Goal: Ask a question: Seek information or help from site administrators or community

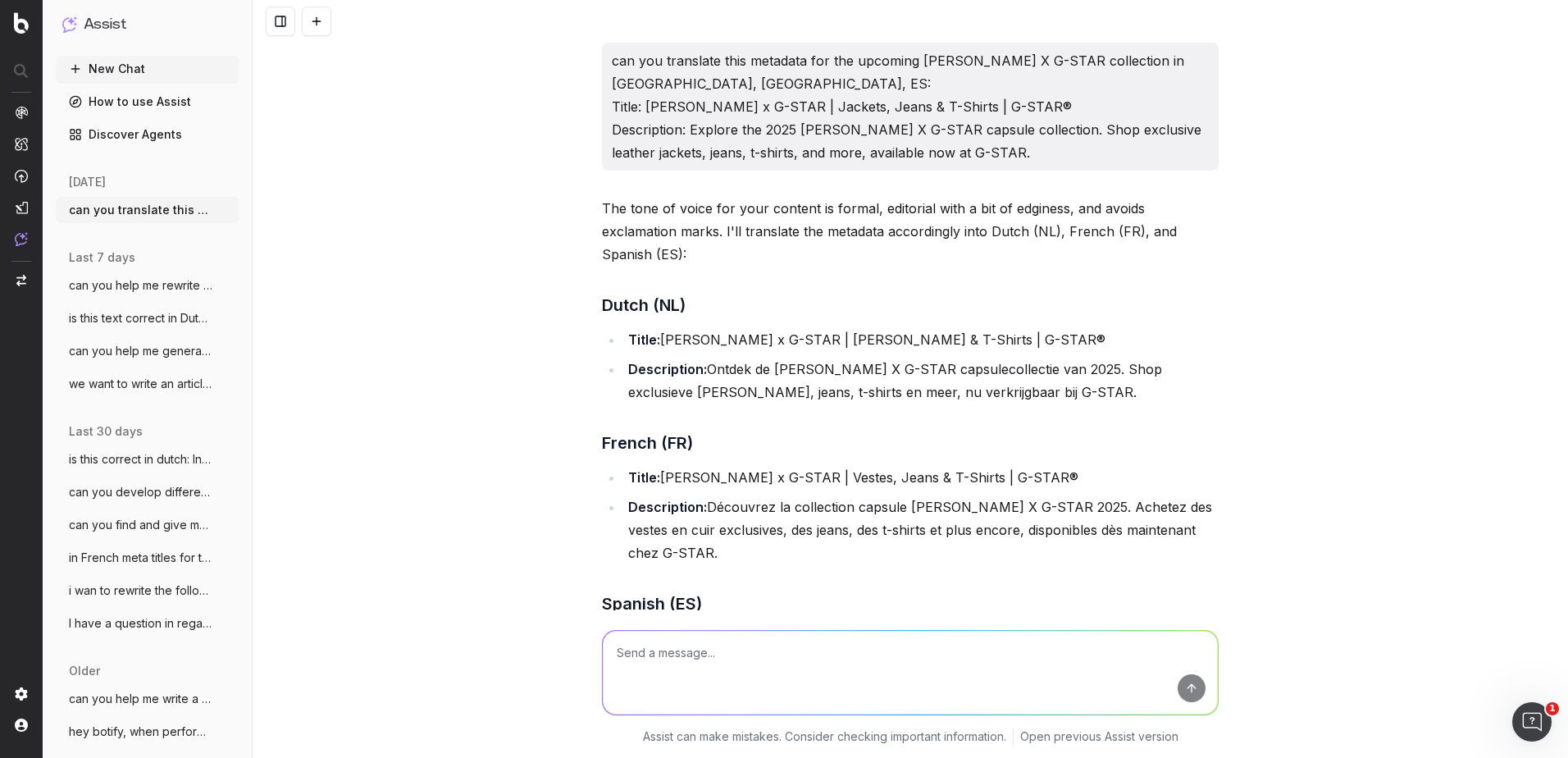
scroll to position [1876, 0]
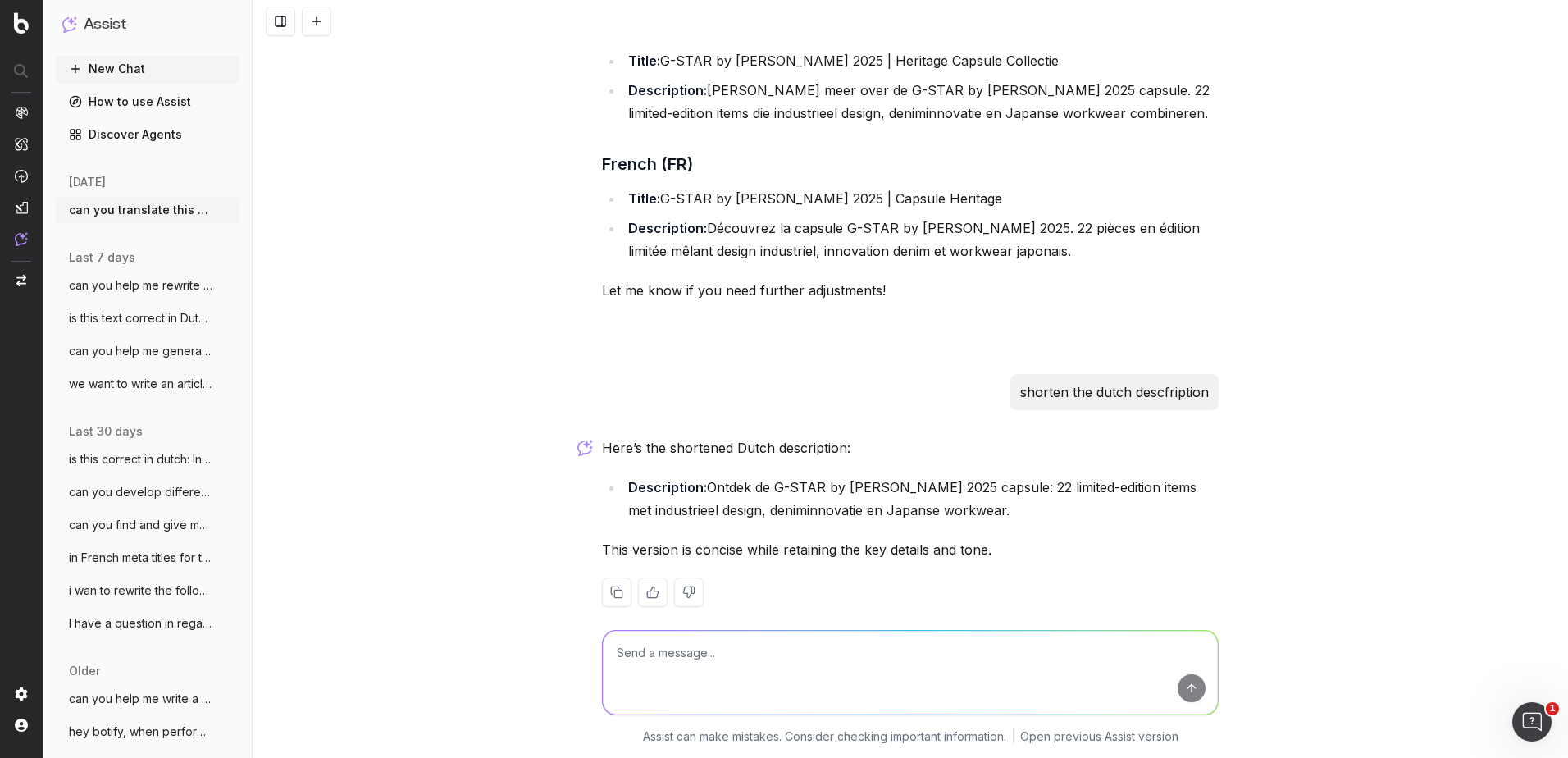
click at [664, 661] on textarea at bounding box center [909, 673] width 615 height 84
click at [888, 683] on textarea at bounding box center [909, 673] width 615 height 84
click at [323, 12] on button at bounding box center [316, 20] width 29 height 29
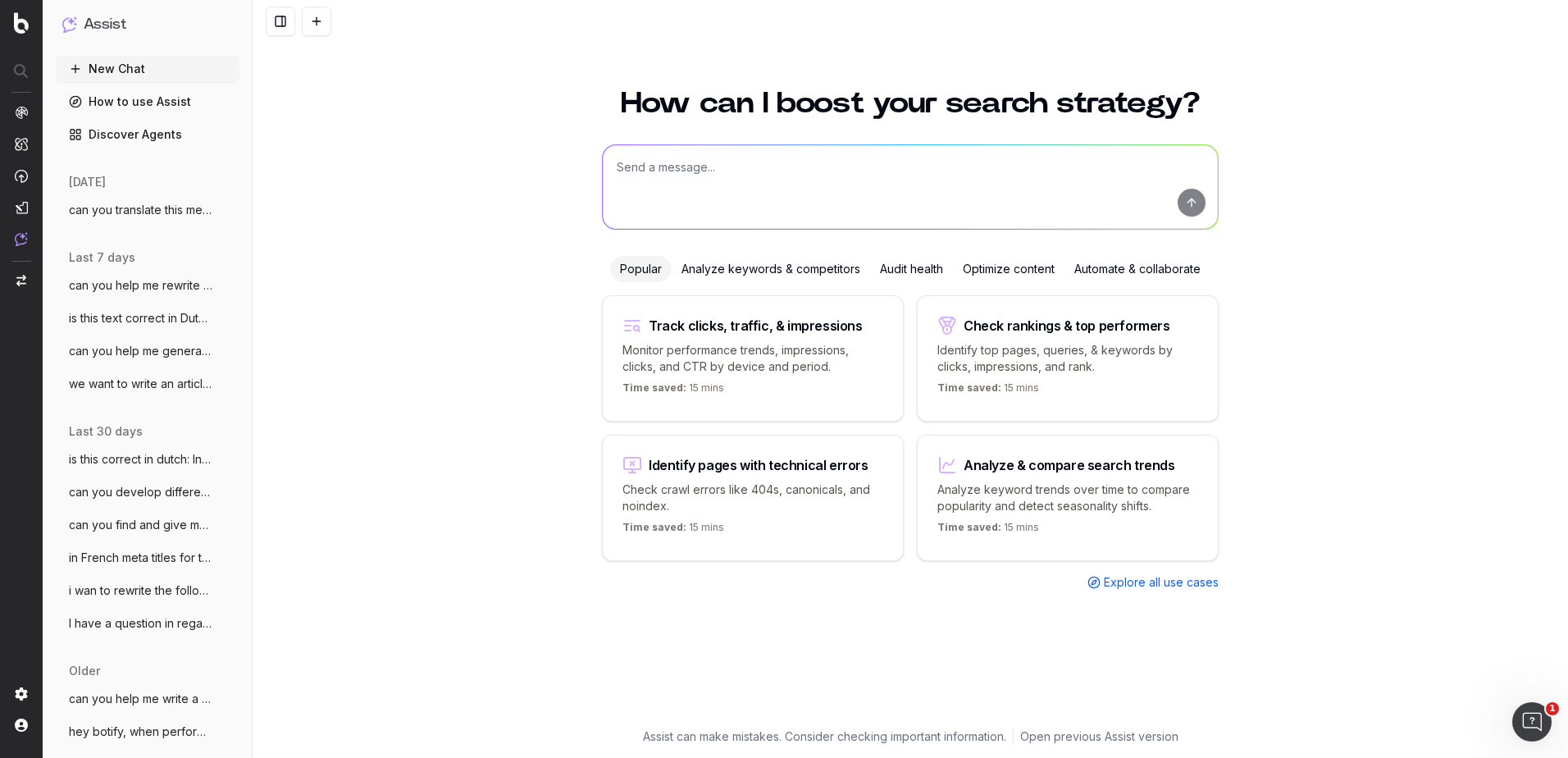
click at [731, 204] on textarea at bounding box center [909, 187] width 615 height 84
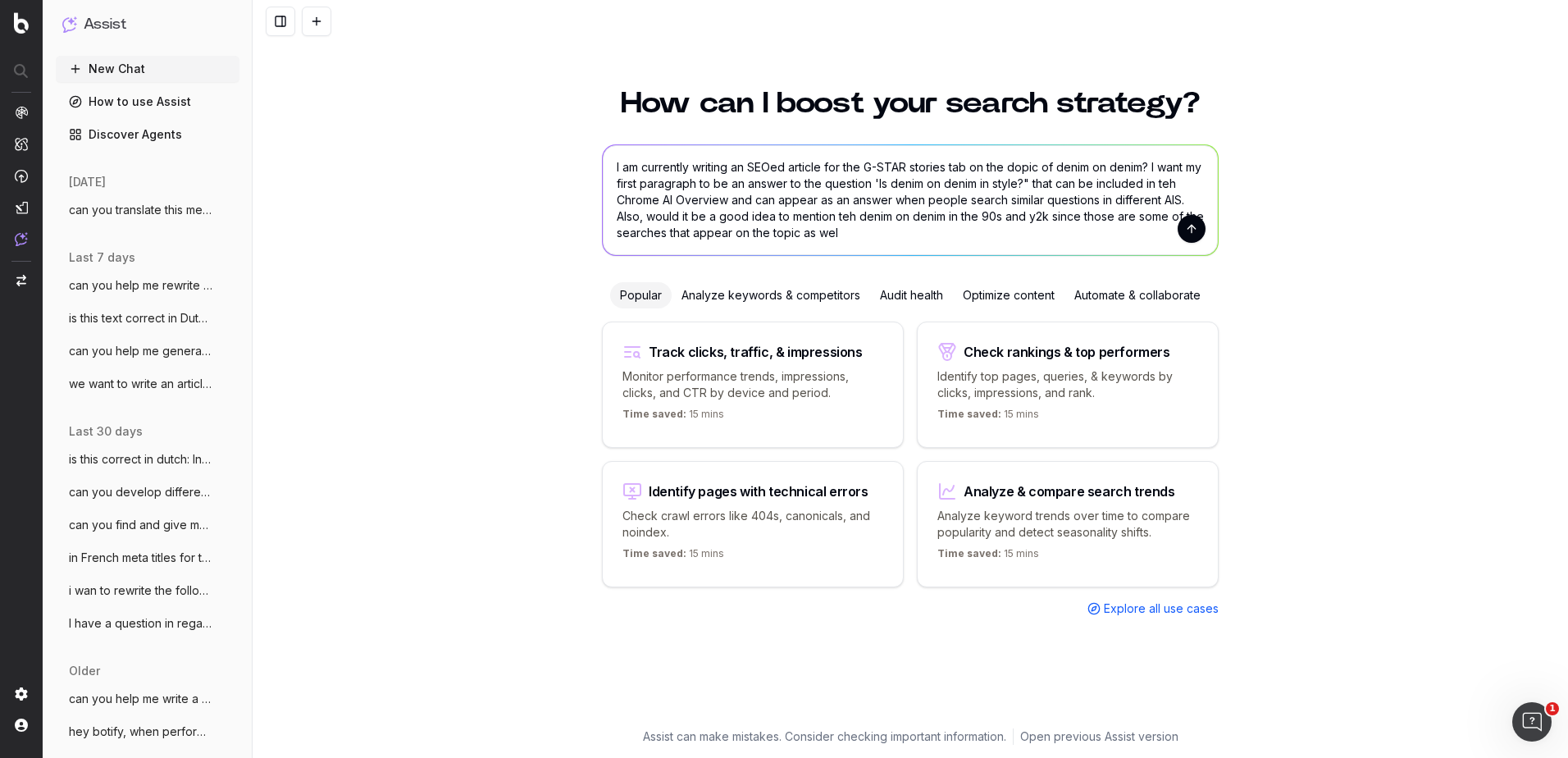
type textarea "I am currently writing an SEOed article for the G-STAR stories tab on the dopic…"
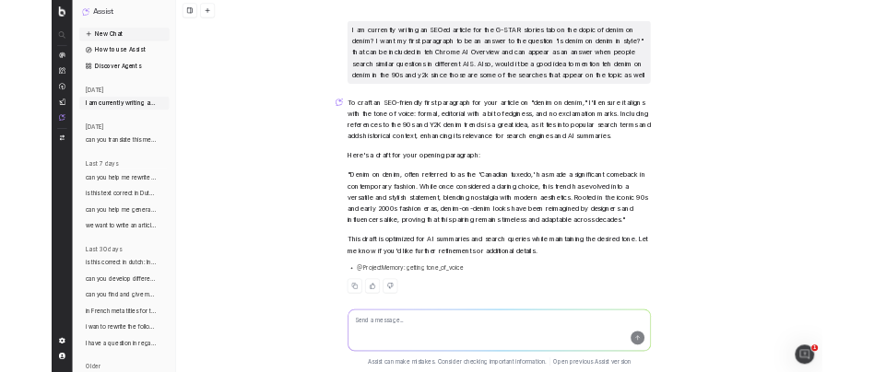
scroll to position [15, 0]
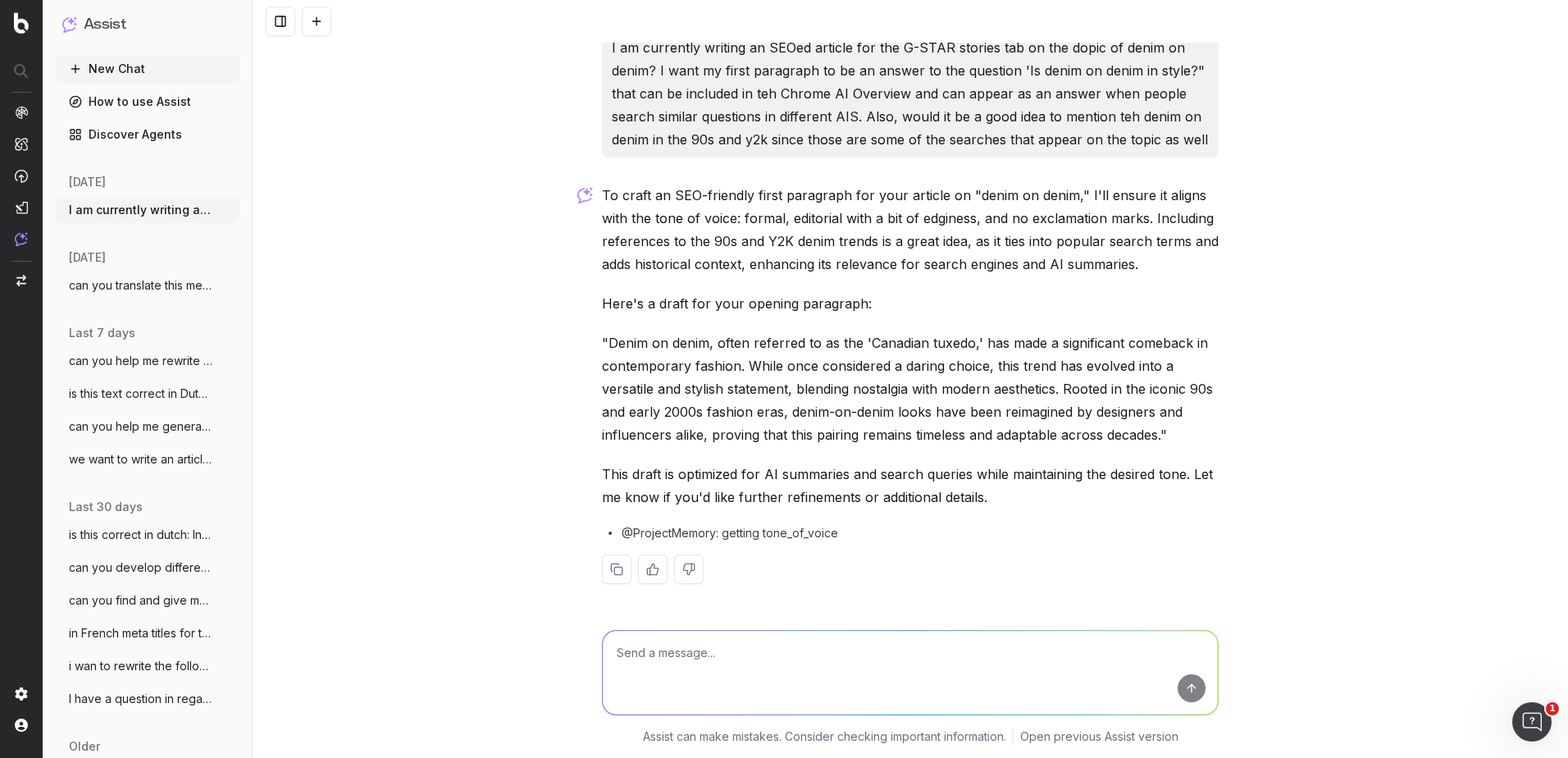
click at [775, 661] on textarea at bounding box center [909, 673] width 615 height 84
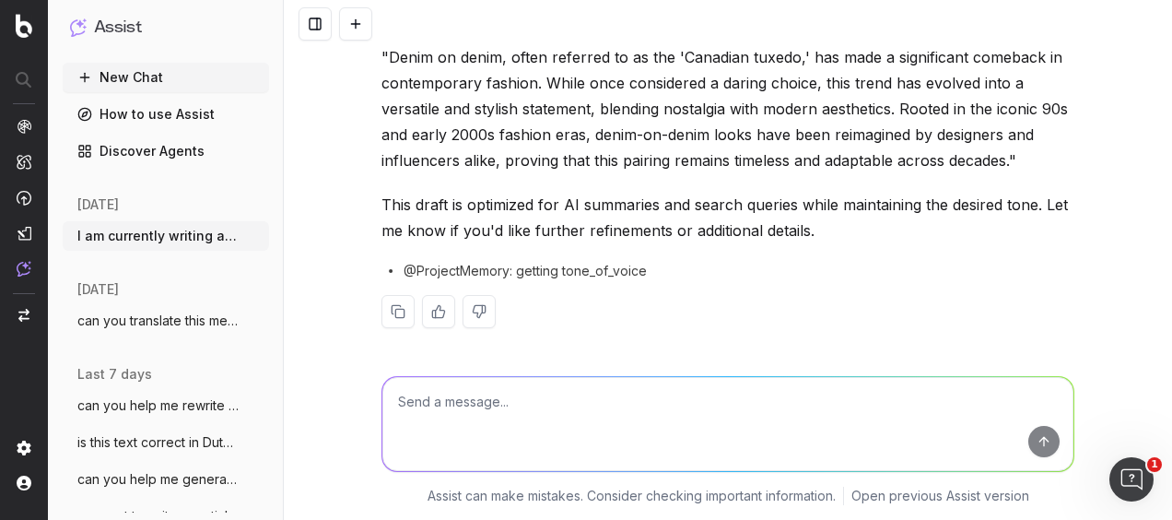
scroll to position [347, 0]
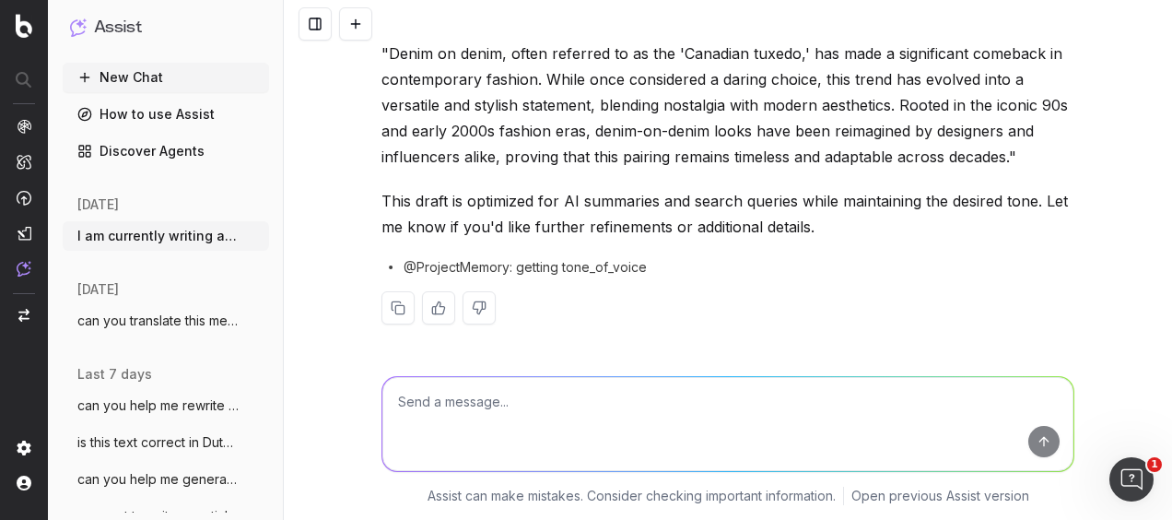
click at [653, 414] on textarea at bounding box center [727, 424] width 691 height 94
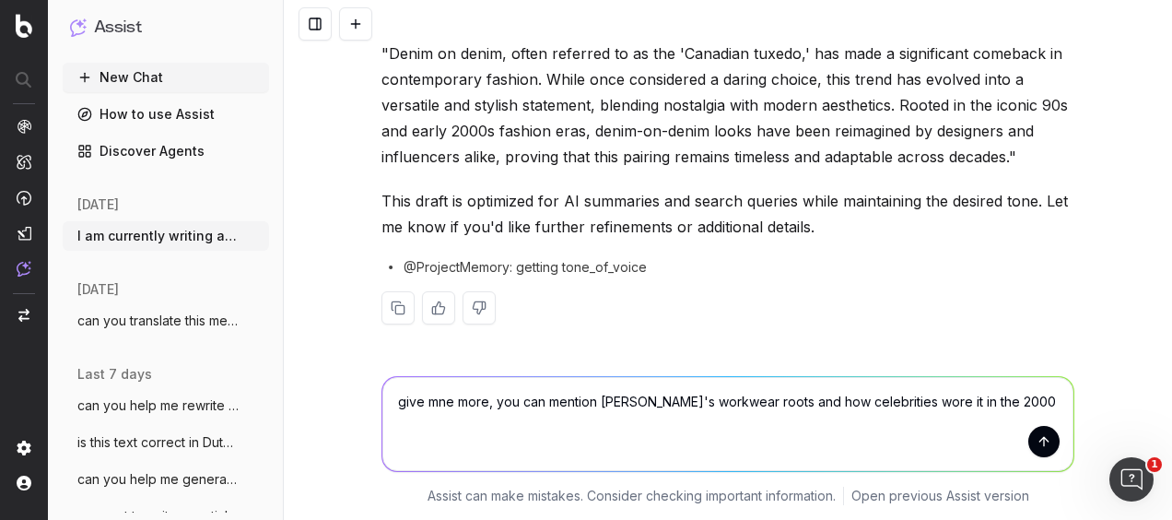
type textarea "give mne more, you can mention [PERSON_NAME]'s workwear roots and how celebriti…"
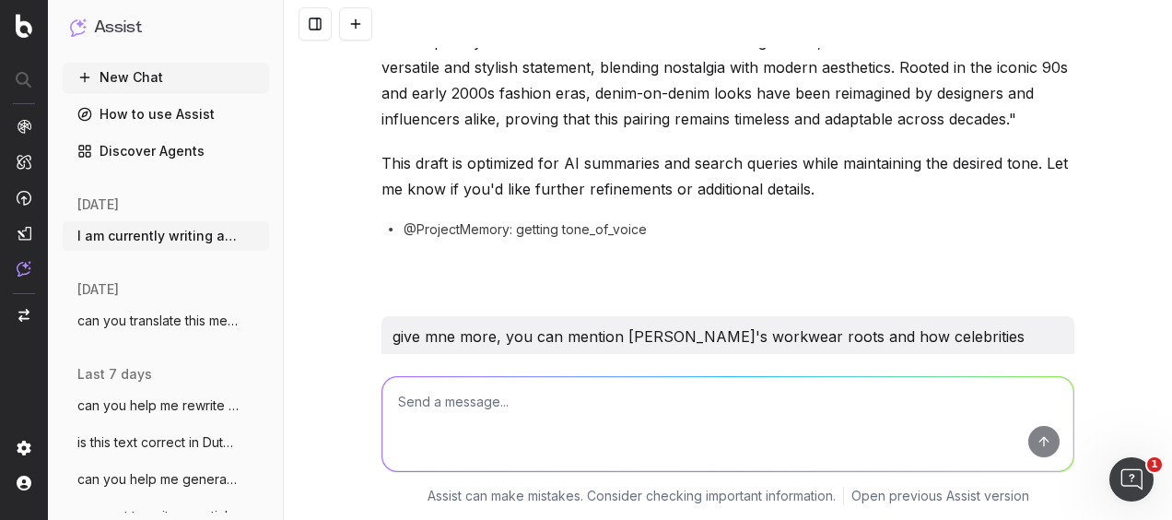
scroll to position [265, 0]
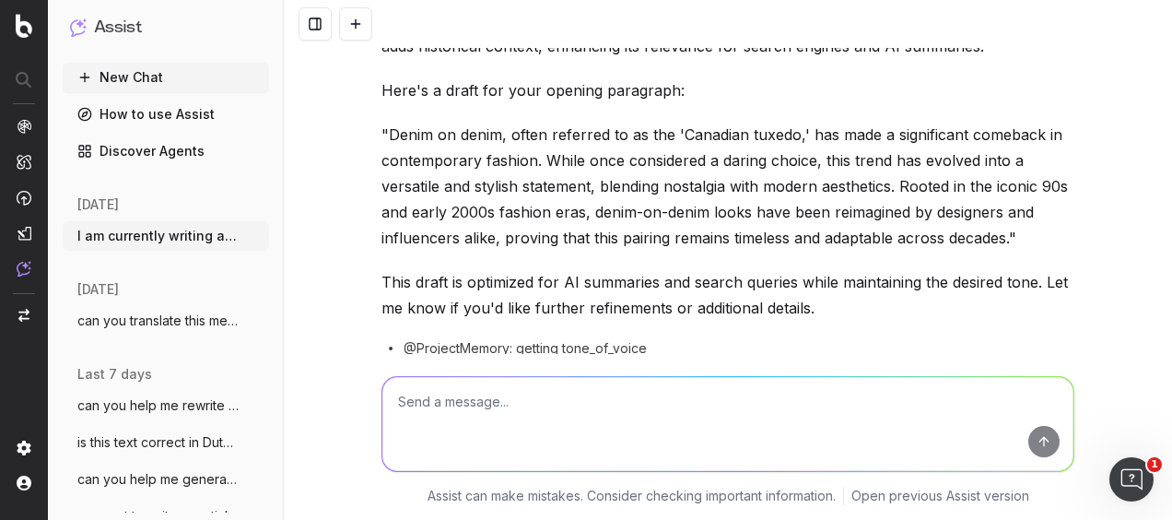
click at [567, 396] on textarea at bounding box center [727, 424] width 691 height 94
paste textarea "Denim on denim, often referred to as the Canadian Tuxedo, is one of the styles …"
type textarea "Denim on denim, often referred to as the Canadian Tuxedo, is one of the styles …"
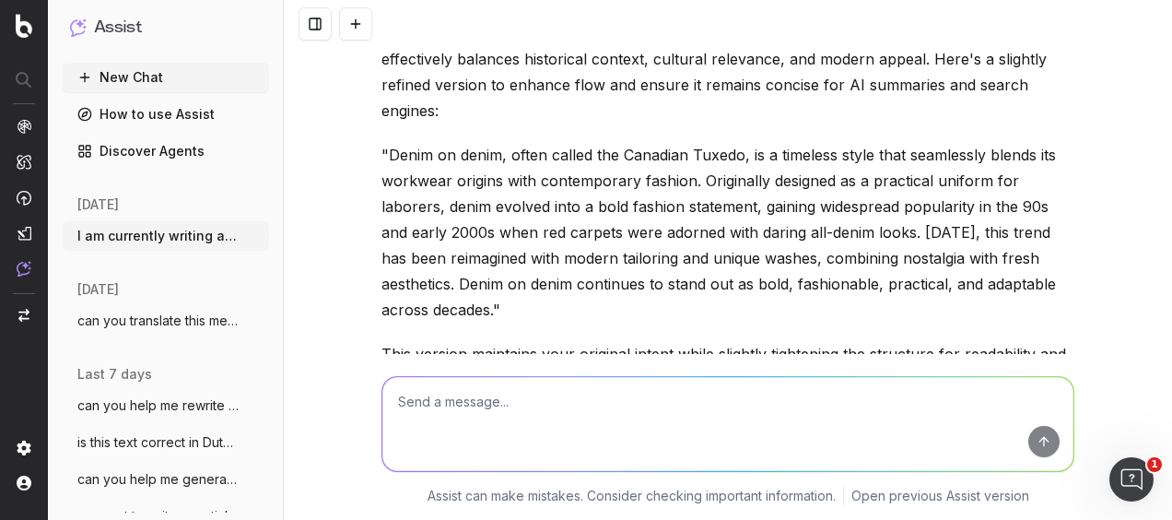
scroll to position [1497, 0]
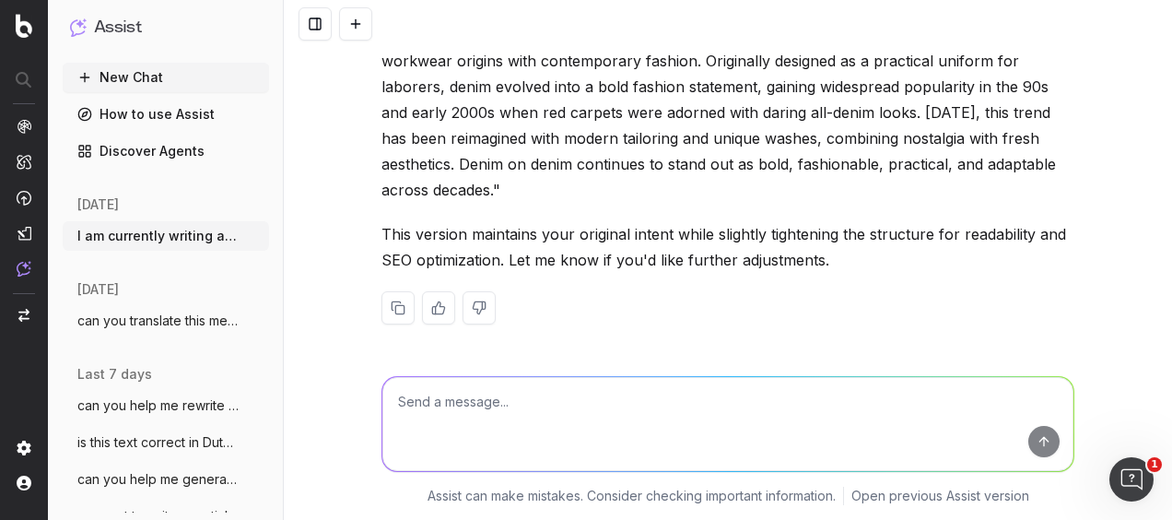
click at [489, 427] on textarea at bounding box center [727, 424] width 691 height 94
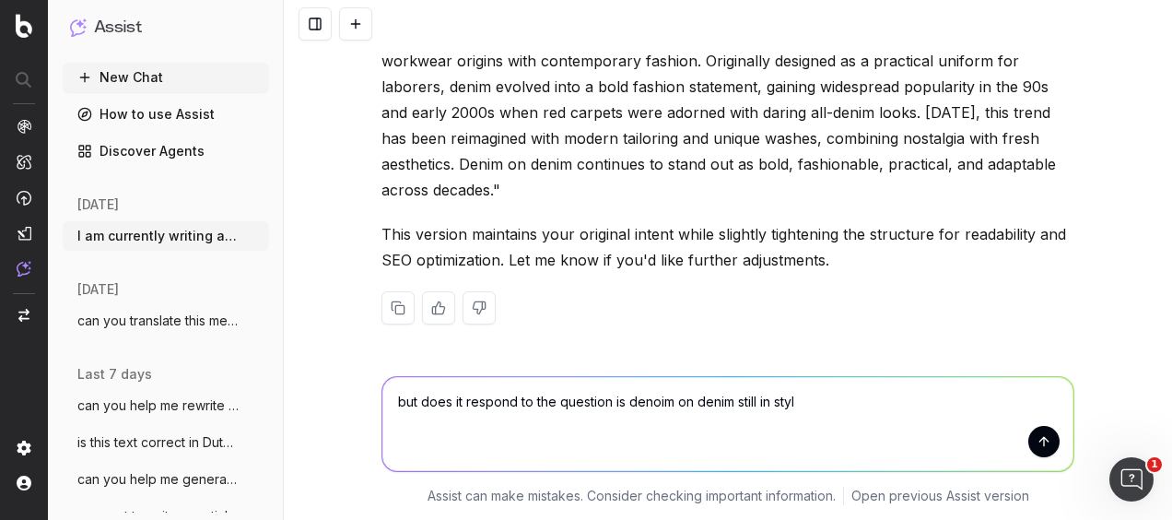
type textarea "but does it respond to the question is denoim on denim still in style"
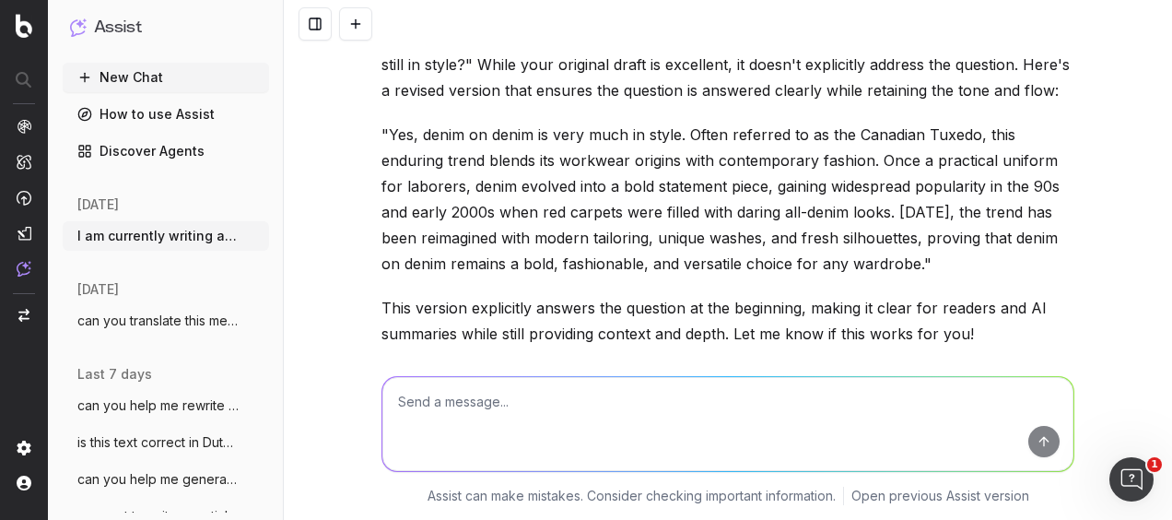
scroll to position [1969, 0]
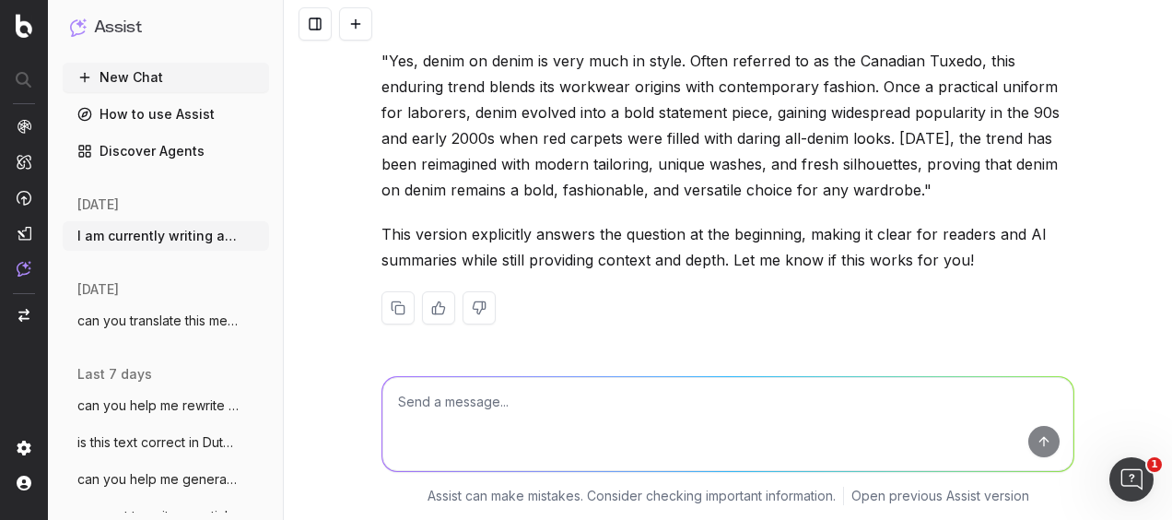
click at [523, 424] on textarea at bounding box center [727, 424] width 691 height 94
click at [391, 437] on textarea at bounding box center [727, 424] width 691 height 94
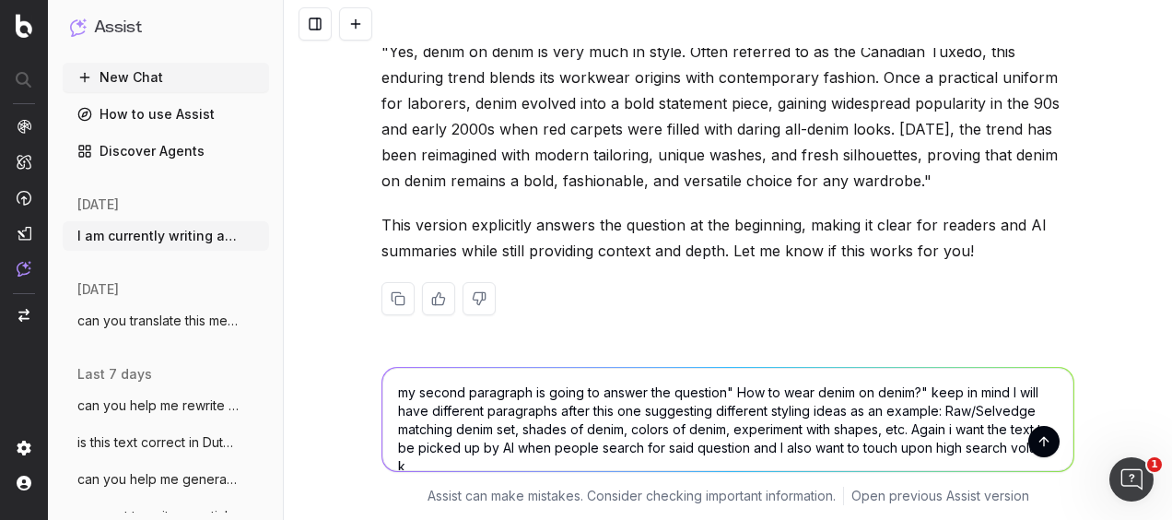
scroll to position [1996, 0]
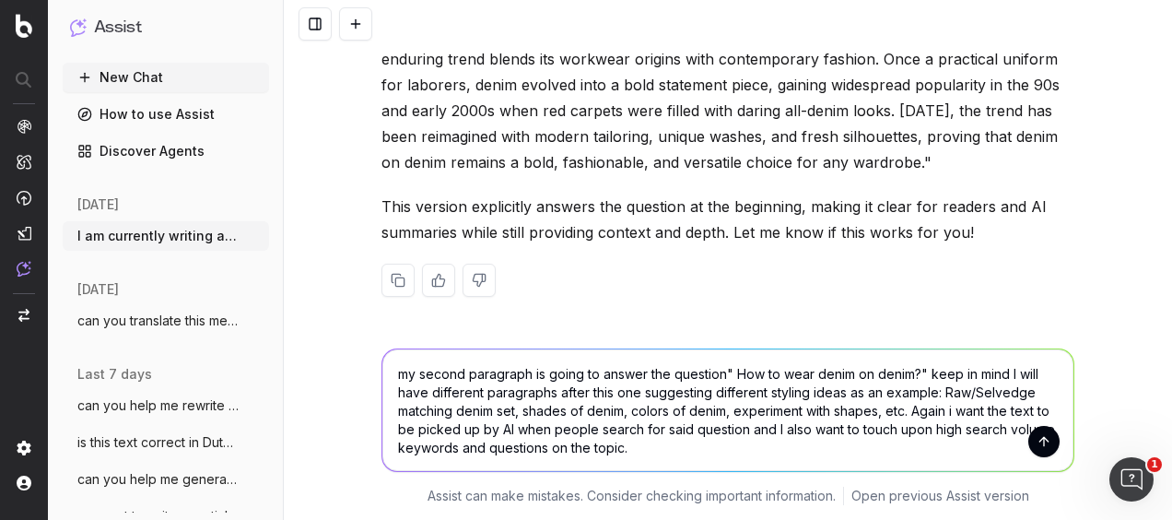
type textarea "my second paragraph is going to answer the question" How to wear denim on denim…"
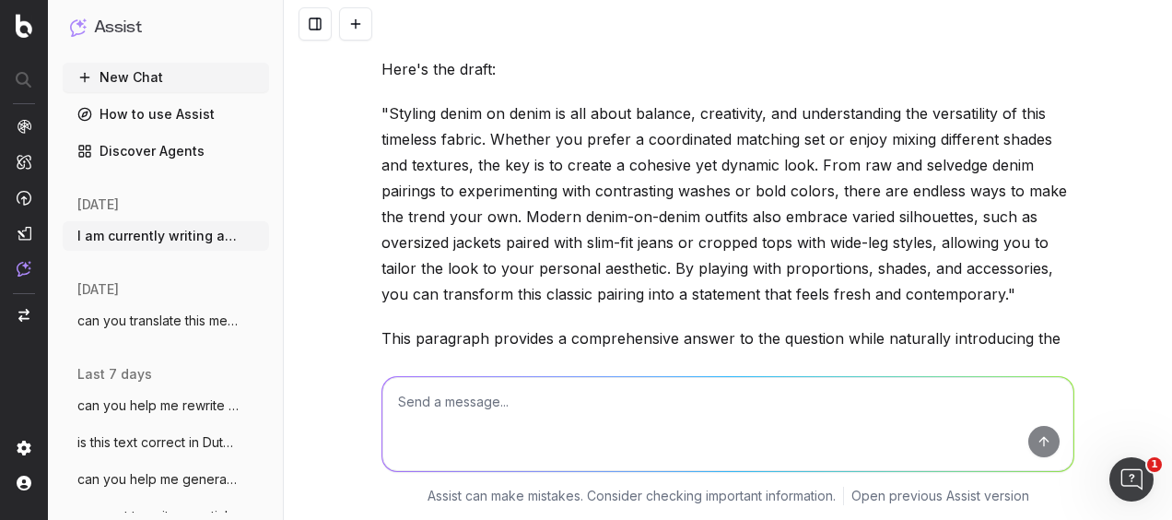
scroll to position [2558, 0]
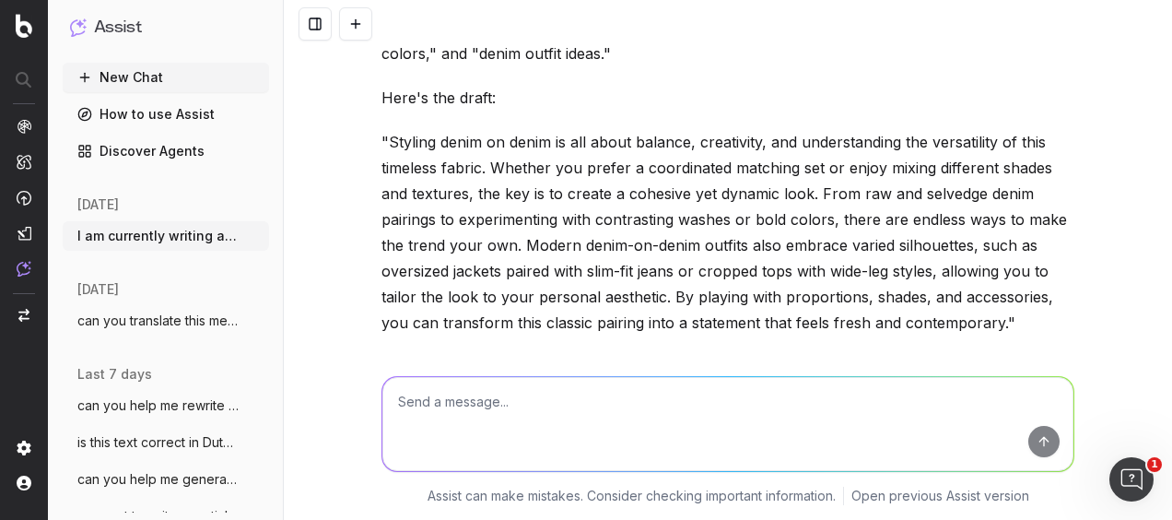
click at [462, 420] on textarea at bounding box center [727, 424] width 691 height 94
type textarea "give more another example"
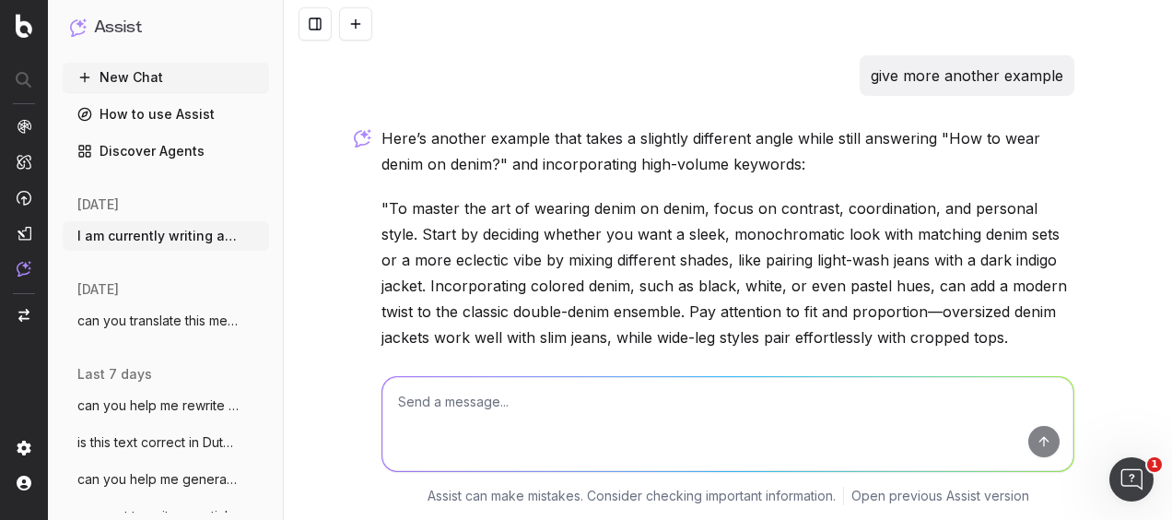
scroll to position [3133, 0]
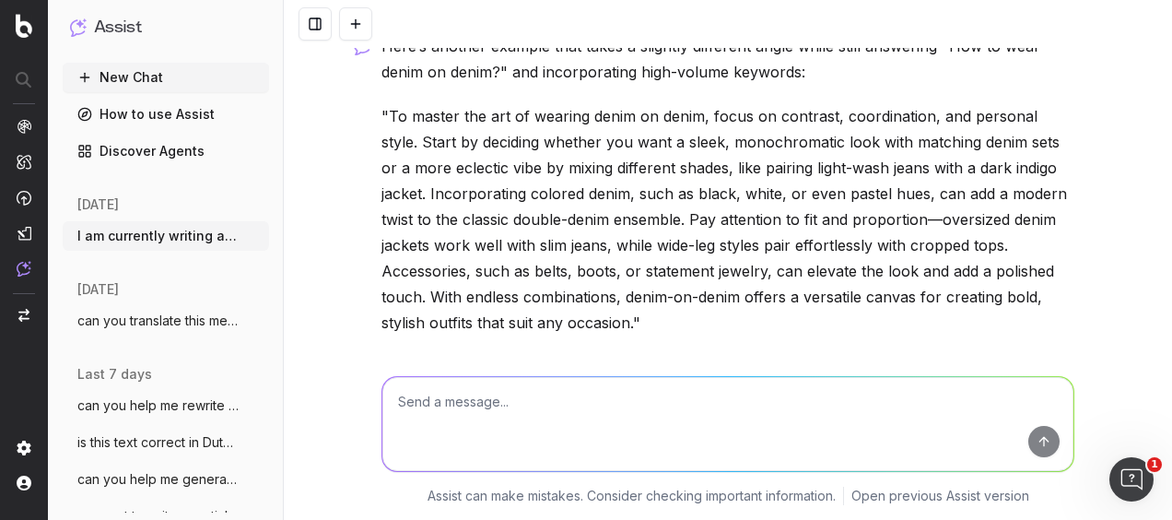
click at [658, 420] on textarea at bounding box center [727, 424] width 691 height 94
paste textarea "Styling double denim comes down to balance, creativity, and understanding how t…"
type textarea "Styling double denim comes down to balance, creativity, and understanding how t…"
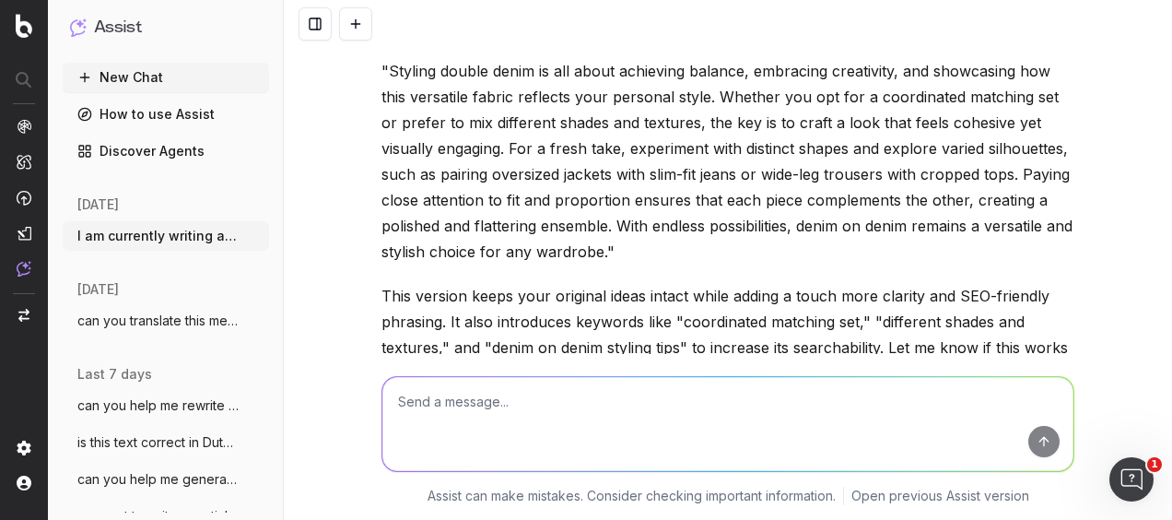
scroll to position [4022, 0]
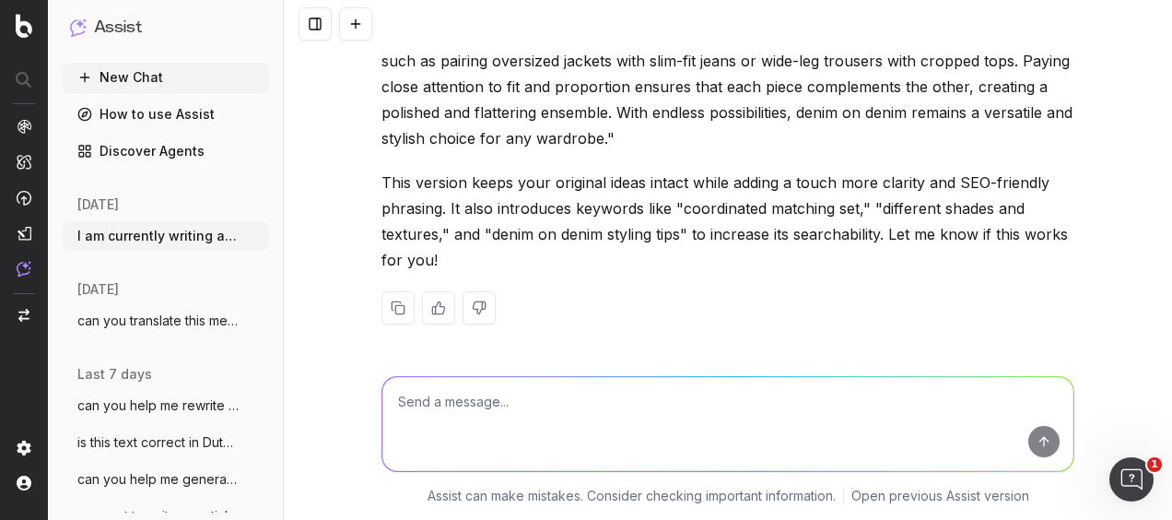
click at [500, 409] on textarea at bounding box center [727, 424] width 691 height 94
type textarea "k"
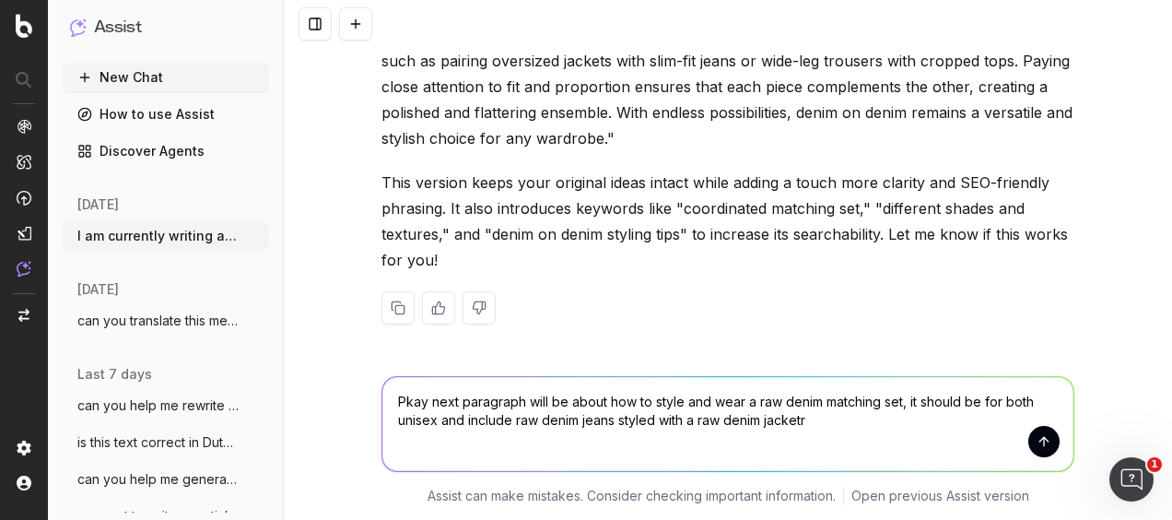
type textarea "Pkay next paragraph will be about how to style and wear a raw denim matching se…"
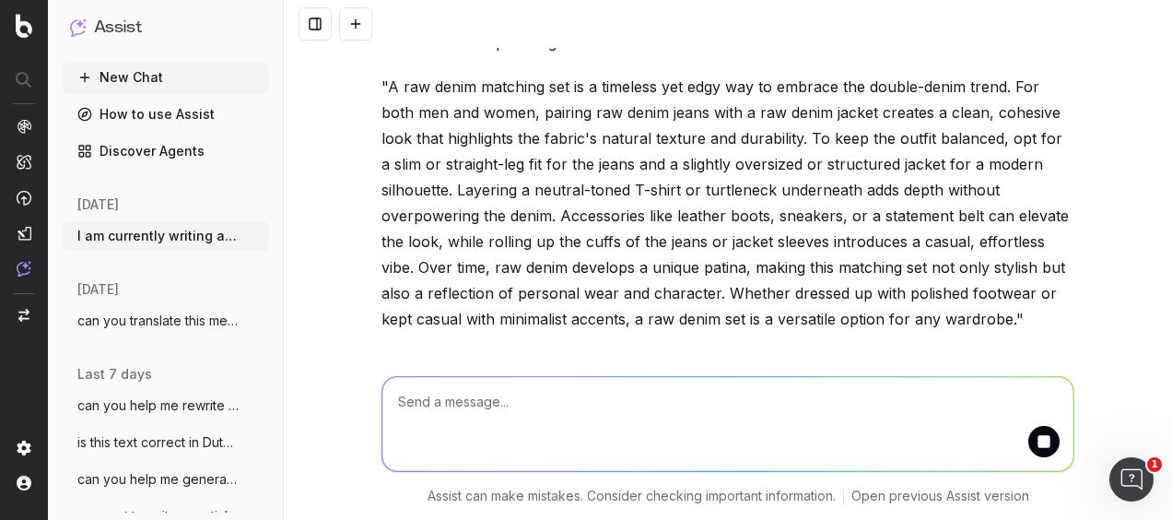
scroll to position [4442, 0]
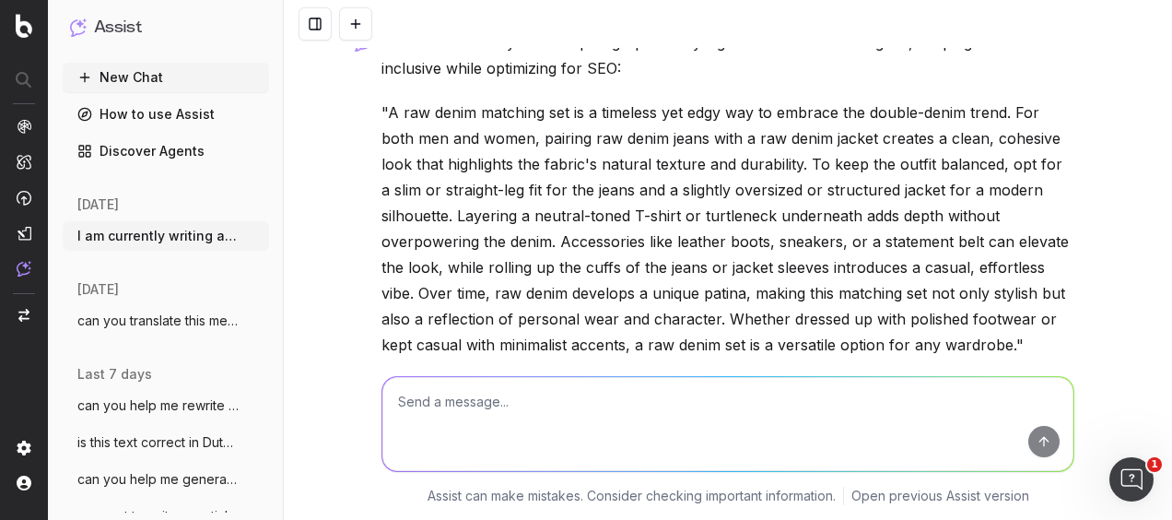
drag, startPoint x: 477, startPoint y: 429, endPoint x: 405, endPoint y: 399, distance: 78.9
click at [405, 399] on textarea at bounding box center [727, 424] width 691 height 94
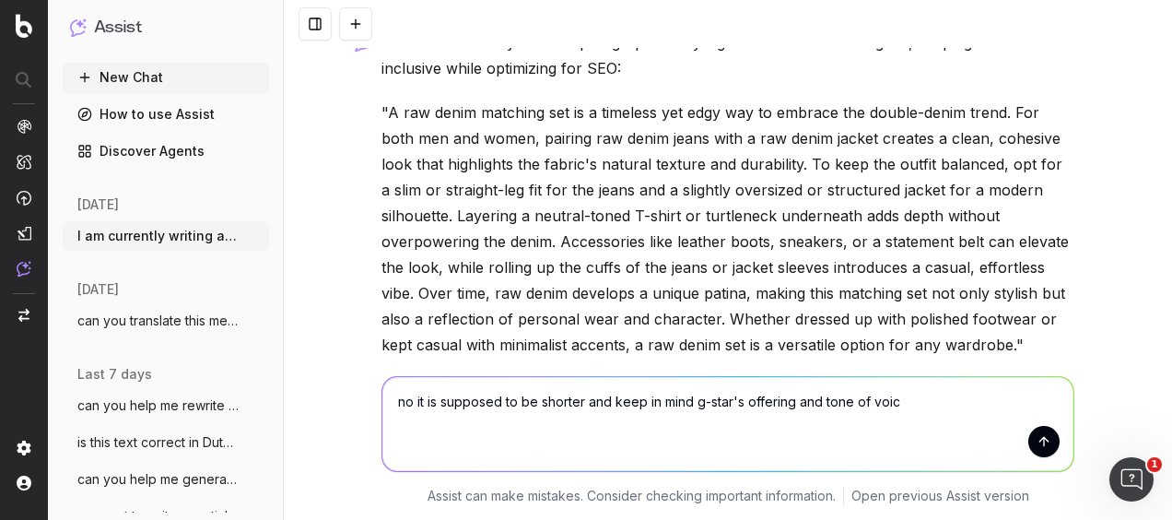
type textarea "no it is supposed to be shorter and keep in mind g-star's offering and tone of …"
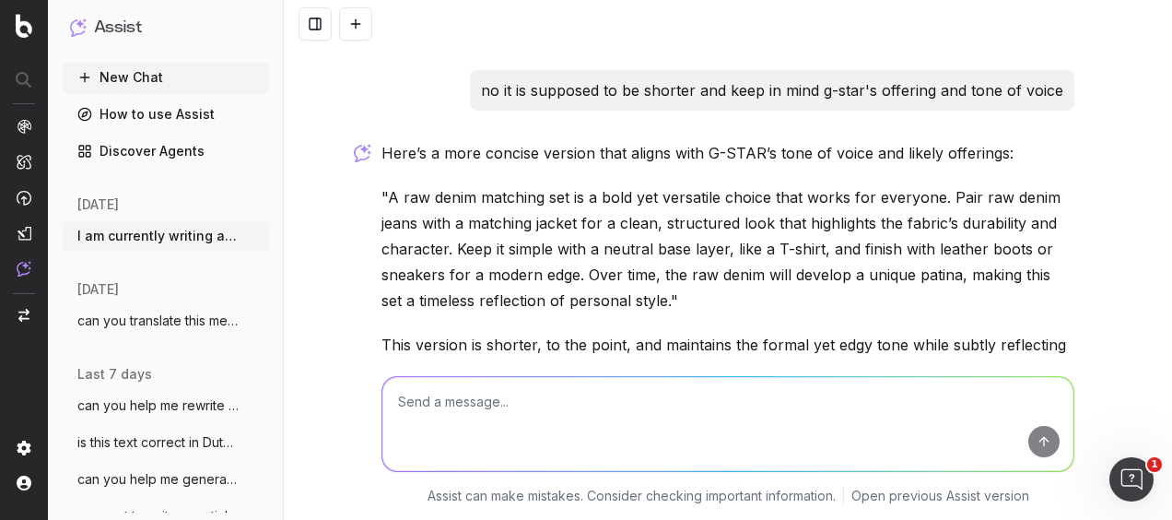
scroll to position [5017, 0]
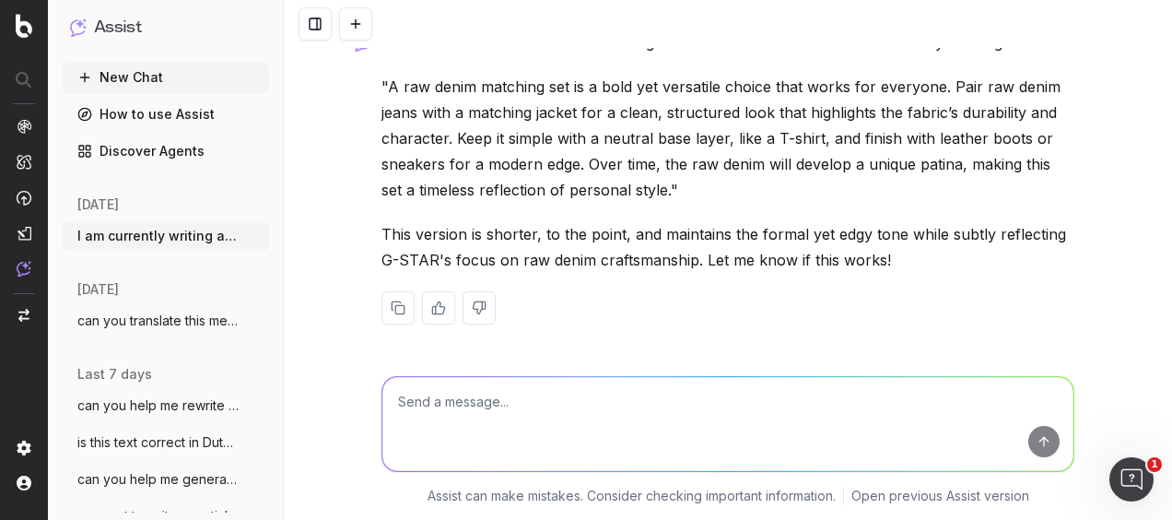
click at [601, 383] on textarea at bounding box center [727, 424] width 691 height 94
type textarea "is it correct to call it shades of denim or washes"
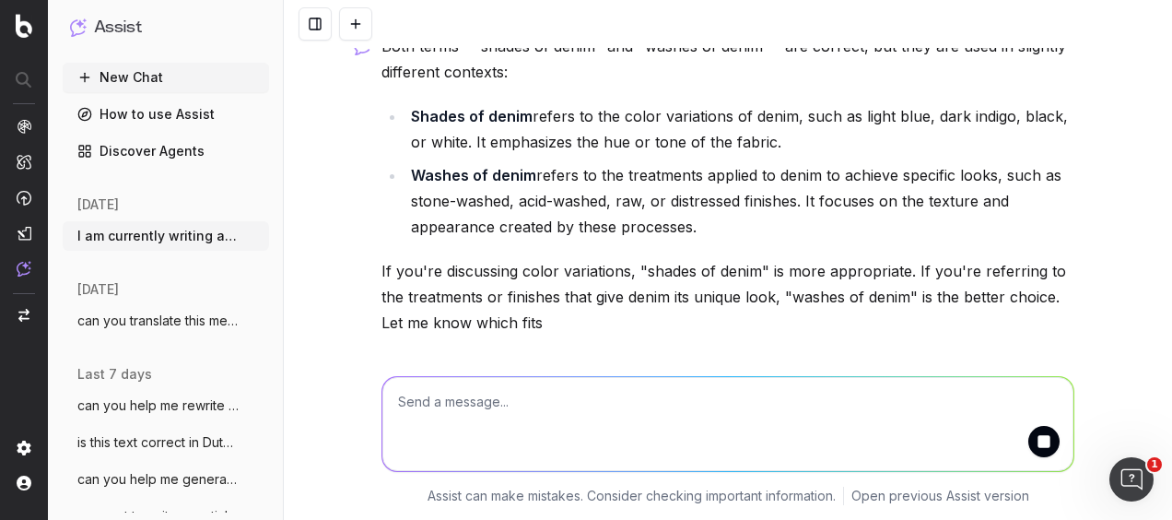
scroll to position [5471, 0]
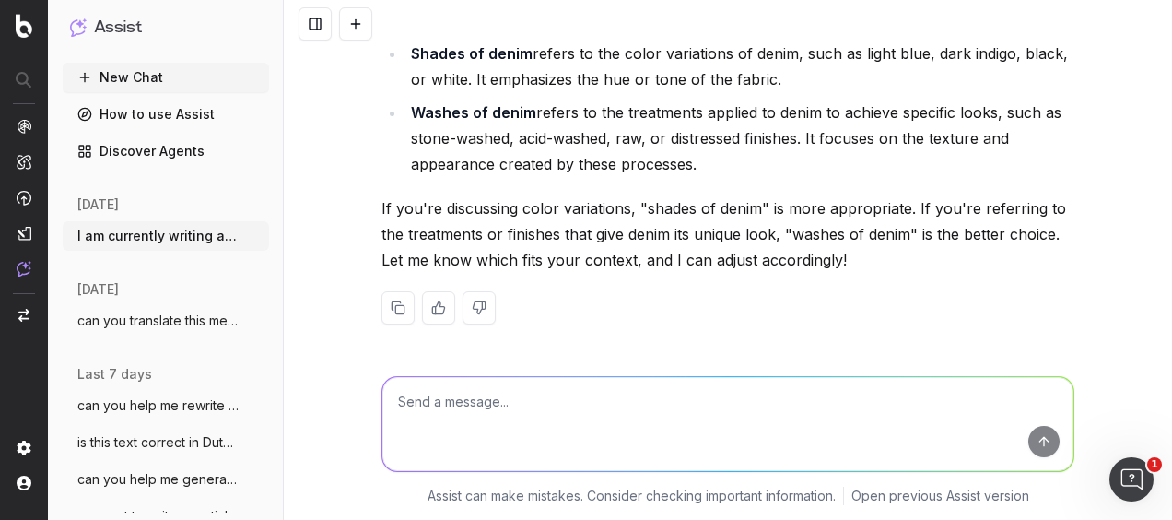
click at [572, 402] on textarea at bounding box center [727, 424] width 691 height 94
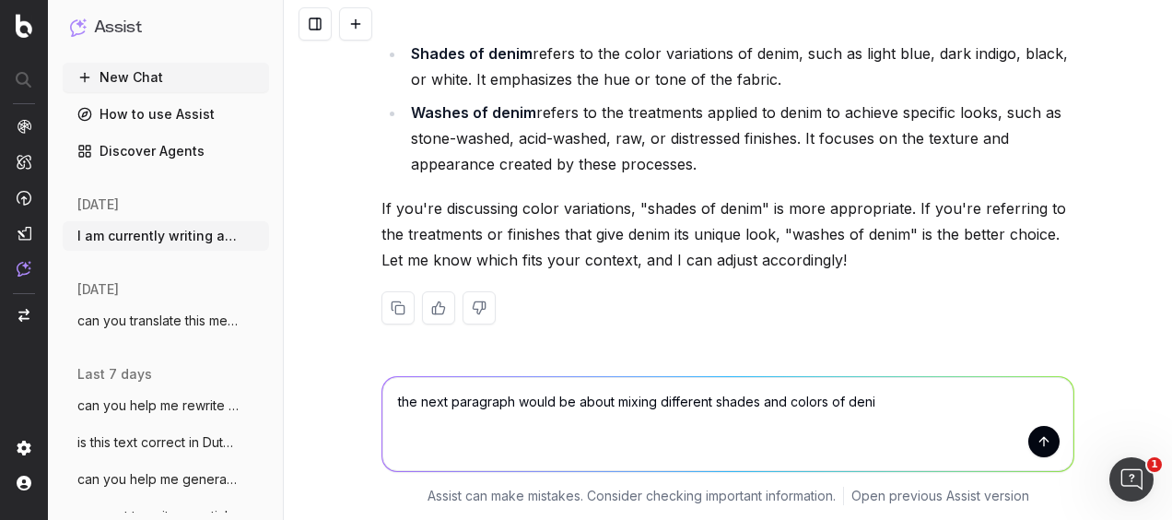
type textarea "the next paragraph would be about mixing different shades and colors of denim"
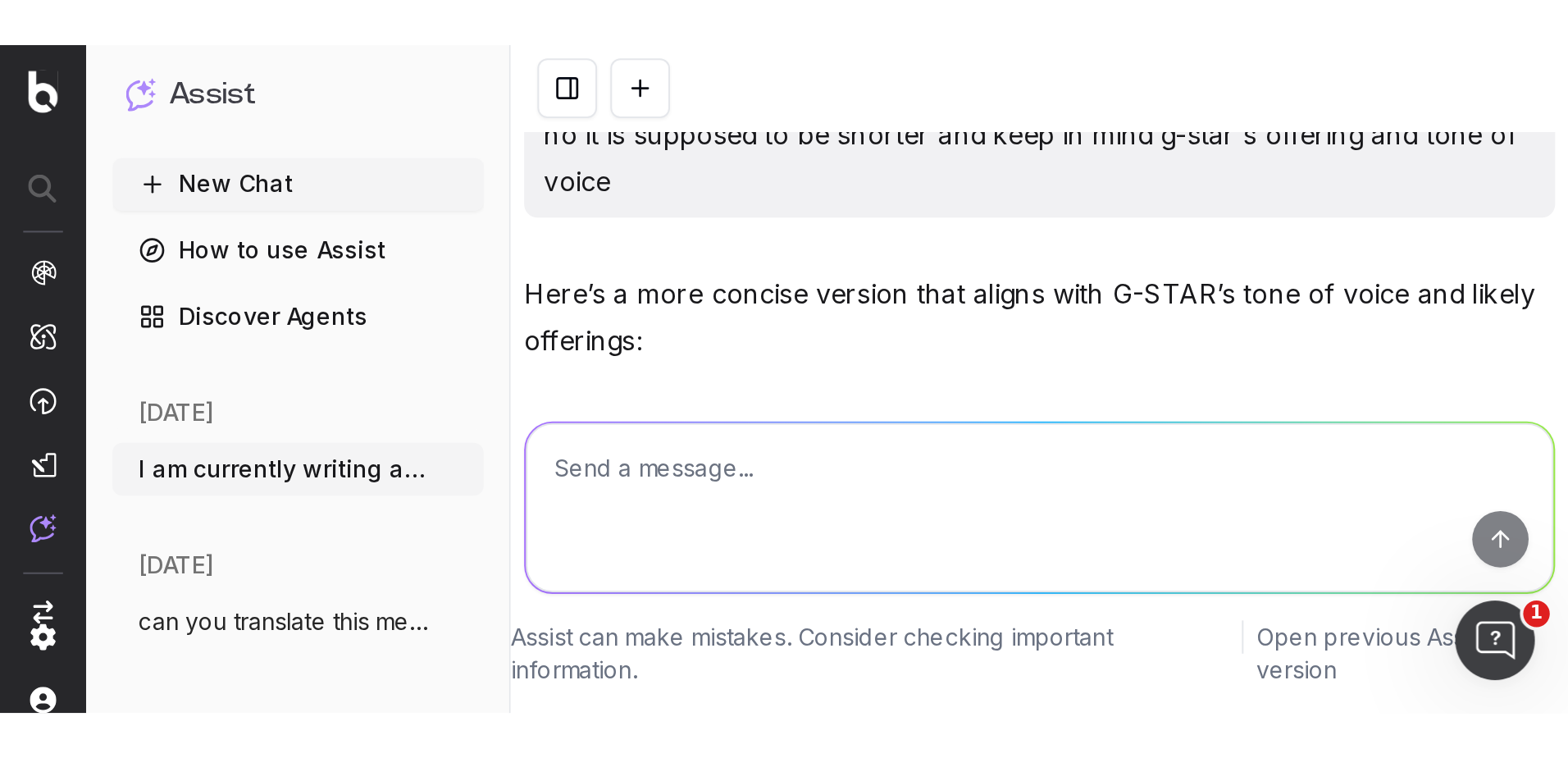
scroll to position [4946, 0]
